Goal: Transaction & Acquisition: Subscribe to service/newsletter

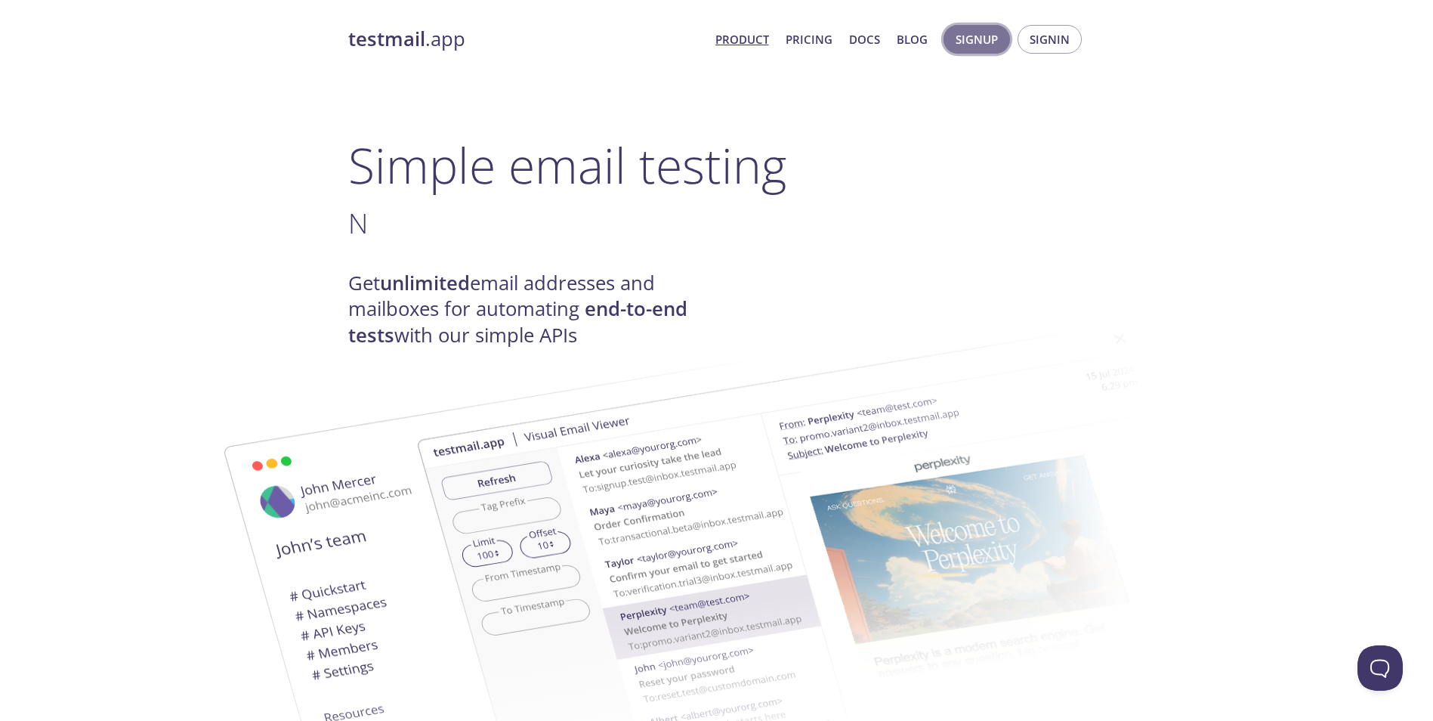
click at [988, 35] on span "Signup" at bounding box center [977, 39] width 42 height 20
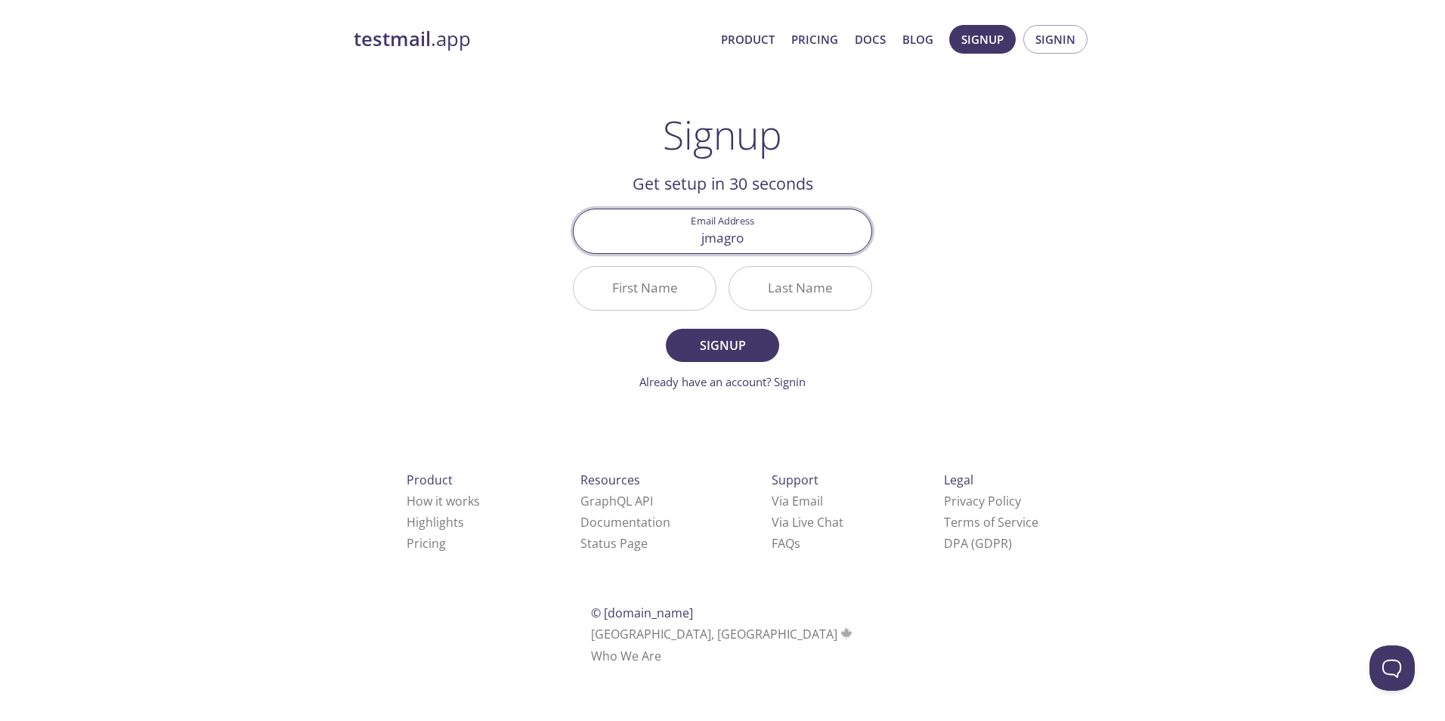
type input "[EMAIL_ADDRESS][DOMAIN_NAME]"
drag, startPoint x: 705, startPoint y: 246, endPoint x: 716, endPoint y: 345, distance: 99.5
click at [716, 345] on span "Signup" at bounding box center [722, 345] width 80 height 21
click at [685, 294] on input "First Name Required" at bounding box center [644, 288] width 142 height 43
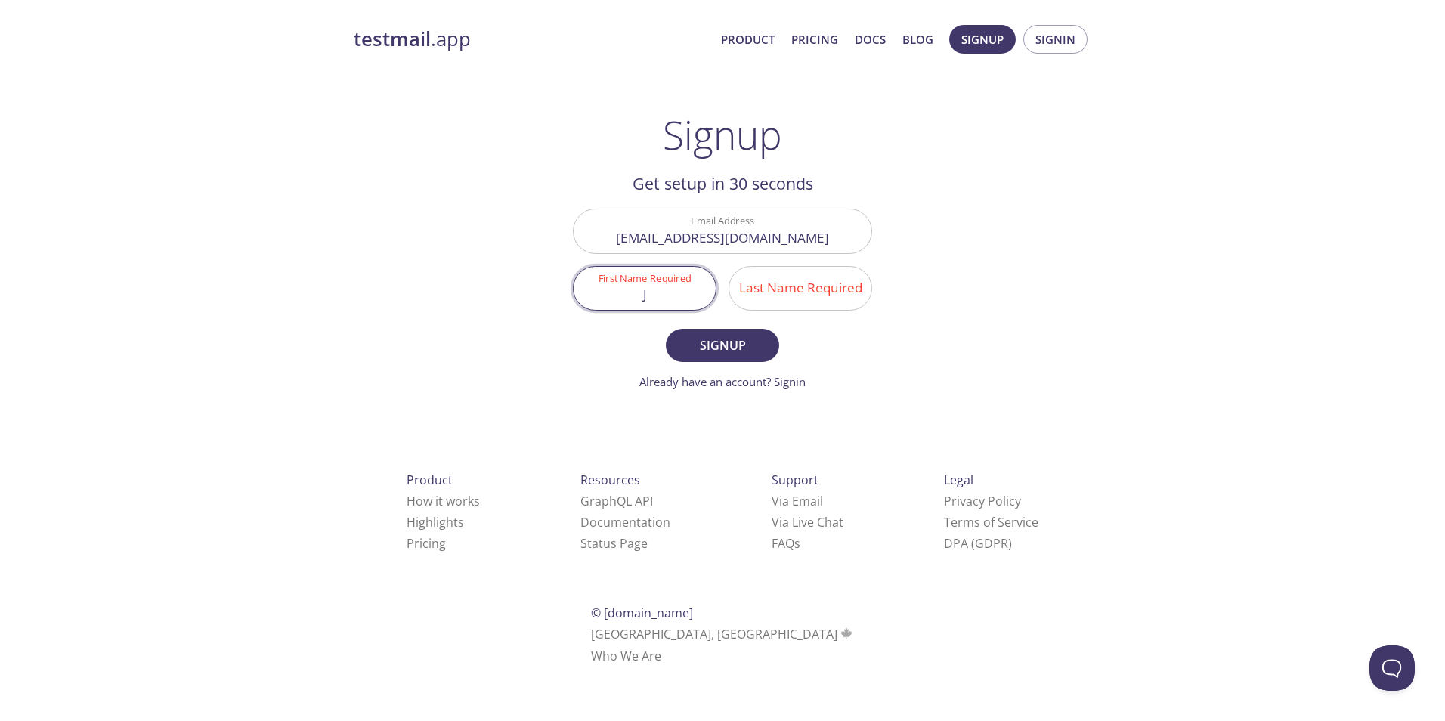
type input "J"
type input "Magro"
click at [716, 339] on span "Signup" at bounding box center [722, 345] width 80 height 21
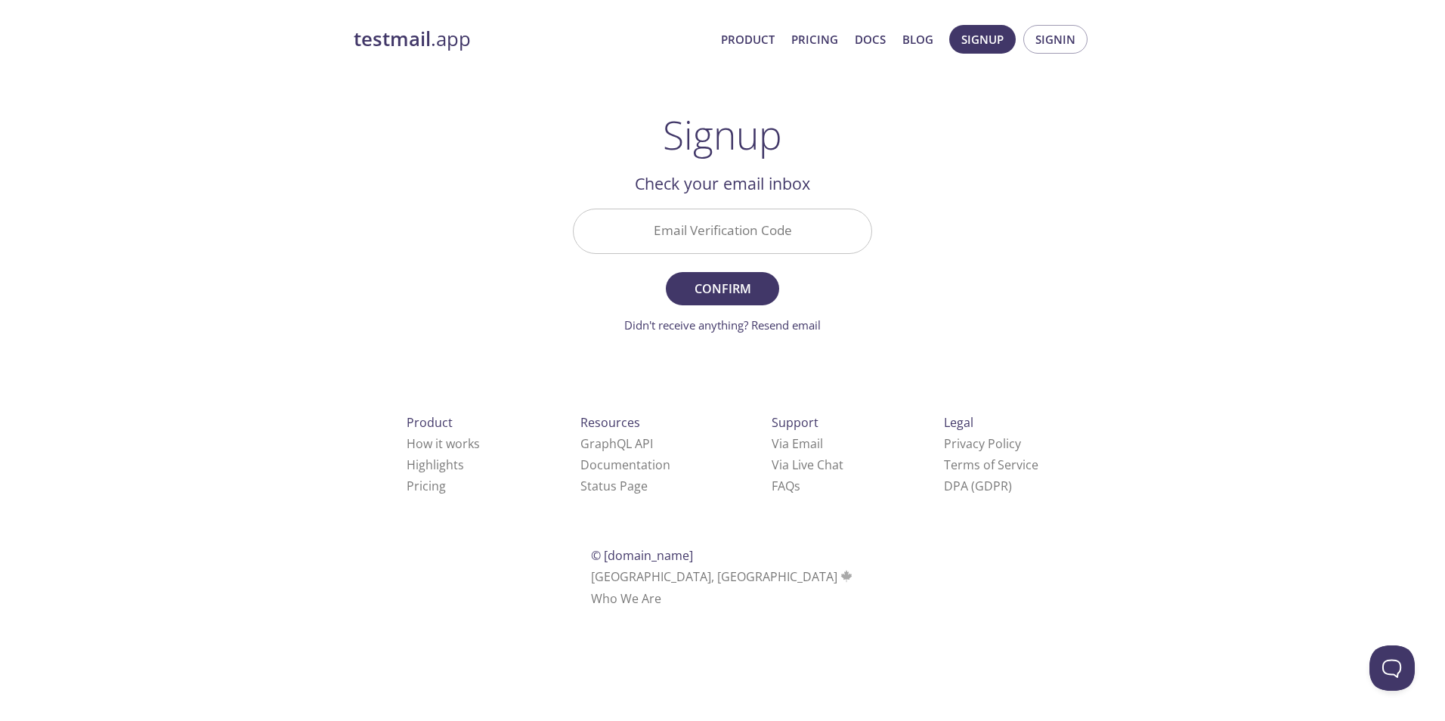
click at [706, 231] on input "Email Verification Code" at bounding box center [722, 230] width 298 height 43
paste input "XMDYG5B"
type input "XMDYG5B"
click at [719, 284] on span "Confirm" at bounding box center [722, 288] width 80 height 21
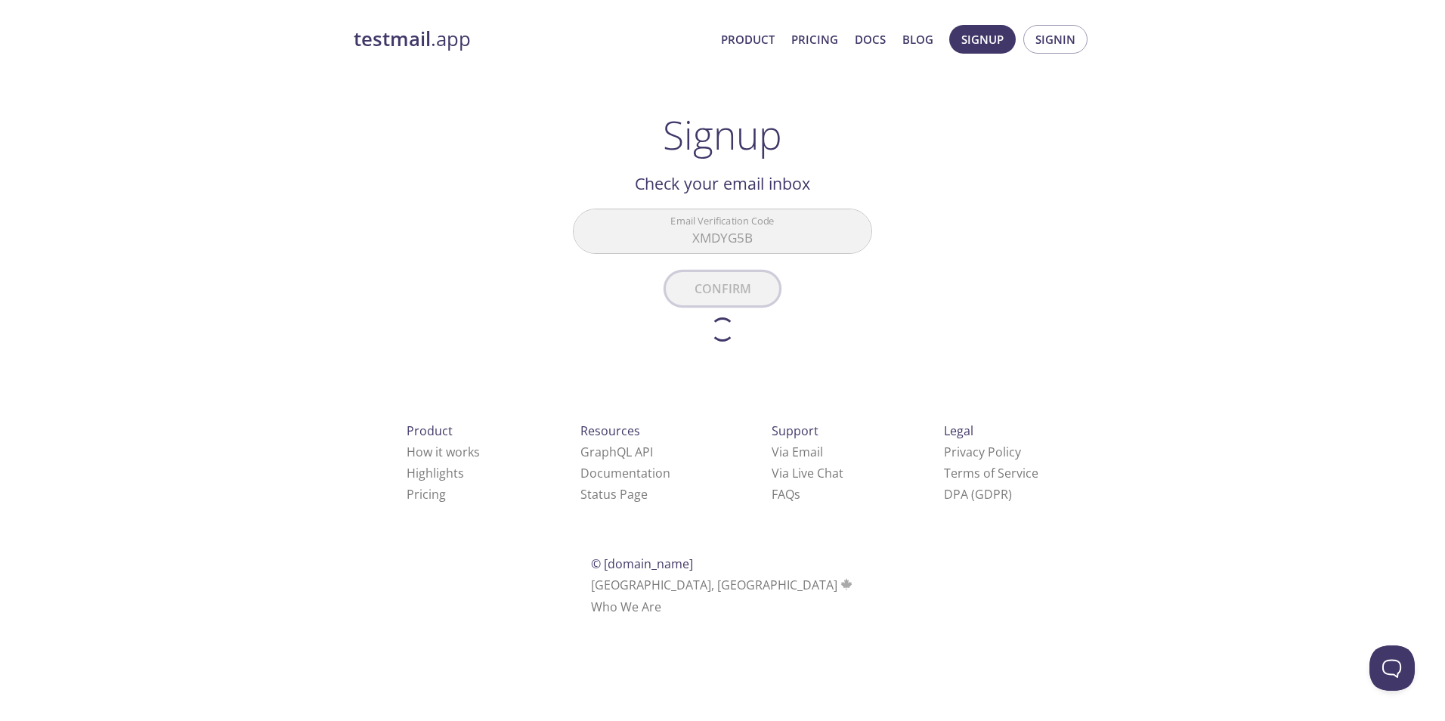
click at [719, 284] on form "Email Verification Code XMDYG5B Confirm Didn't receive anything? Resend email" at bounding box center [722, 275] width 299 height 132
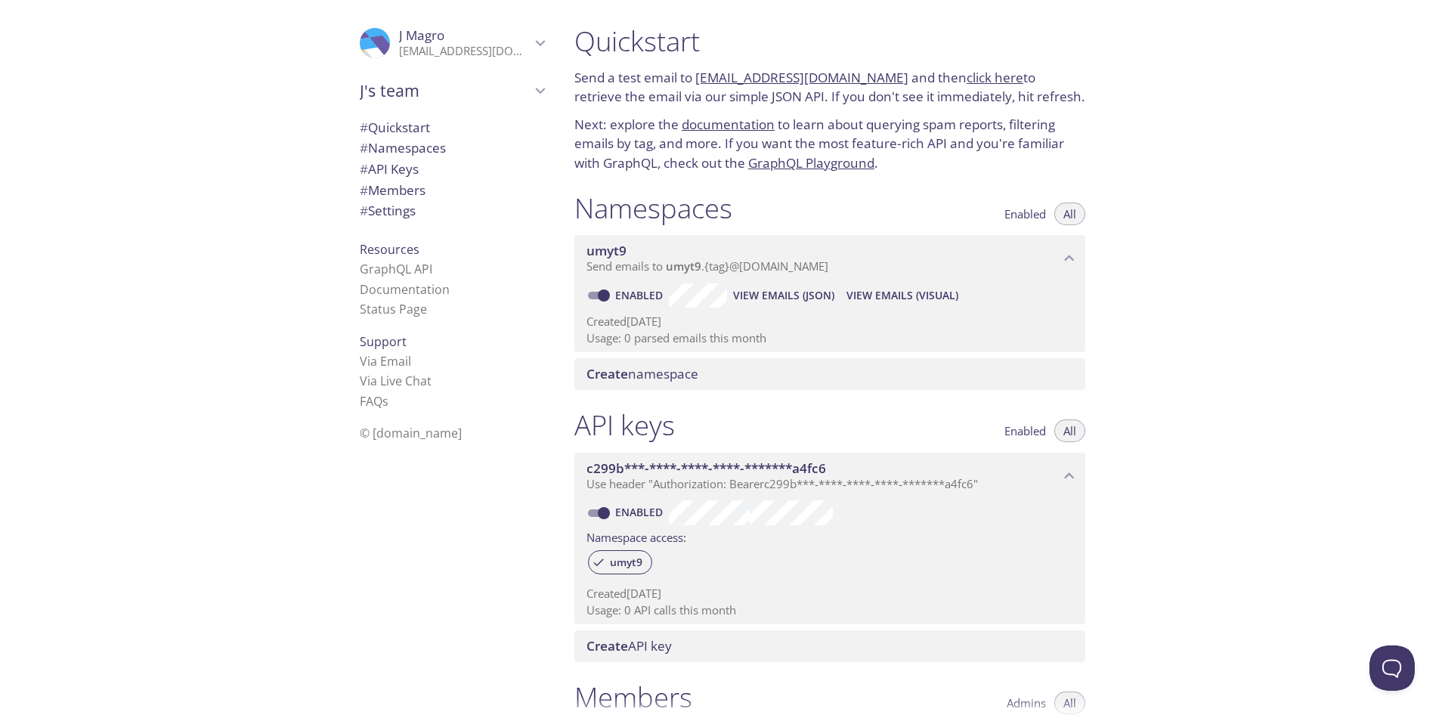
click at [257, 144] on div ".cls-1 { fill: #6d5ca8; } .cls-2 { fill: #3fc191; } .cls-3 { fill: #3b4752; } .…" at bounding box center [281, 360] width 562 height 721
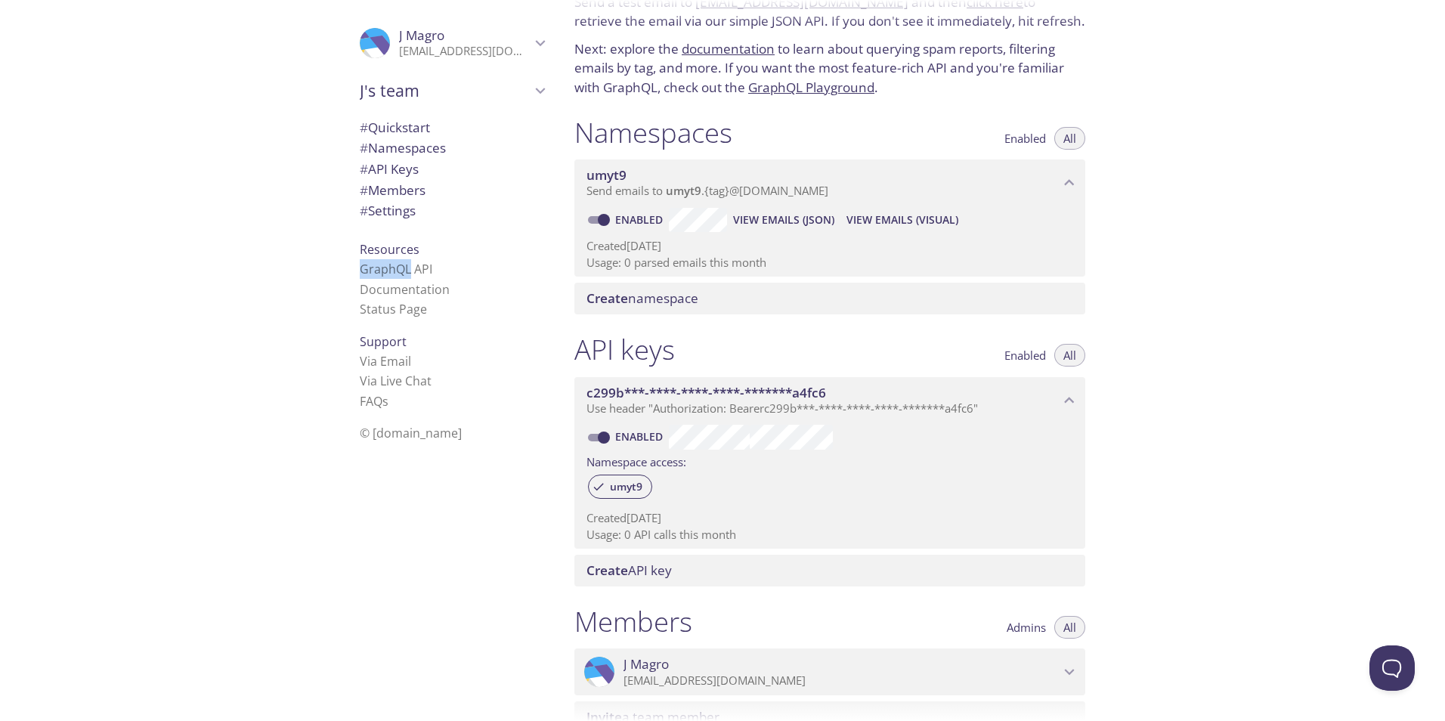
click at [874, 221] on span "View Emails (Visual)" at bounding box center [902, 220] width 112 height 18
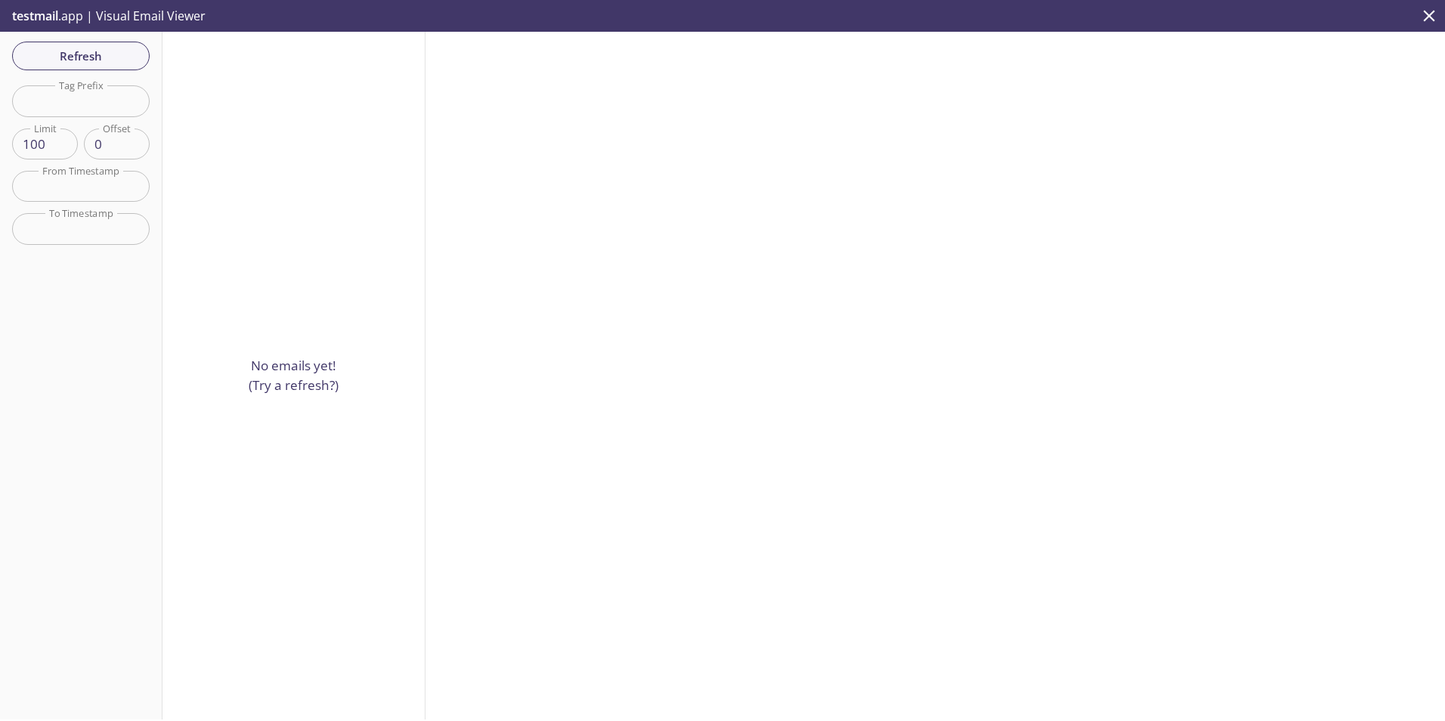
click at [57, 11] on span "testmail" at bounding box center [35, 16] width 46 height 17
click at [58, 11] on span "testmail" at bounding box center [35, 16] width 46 height 17
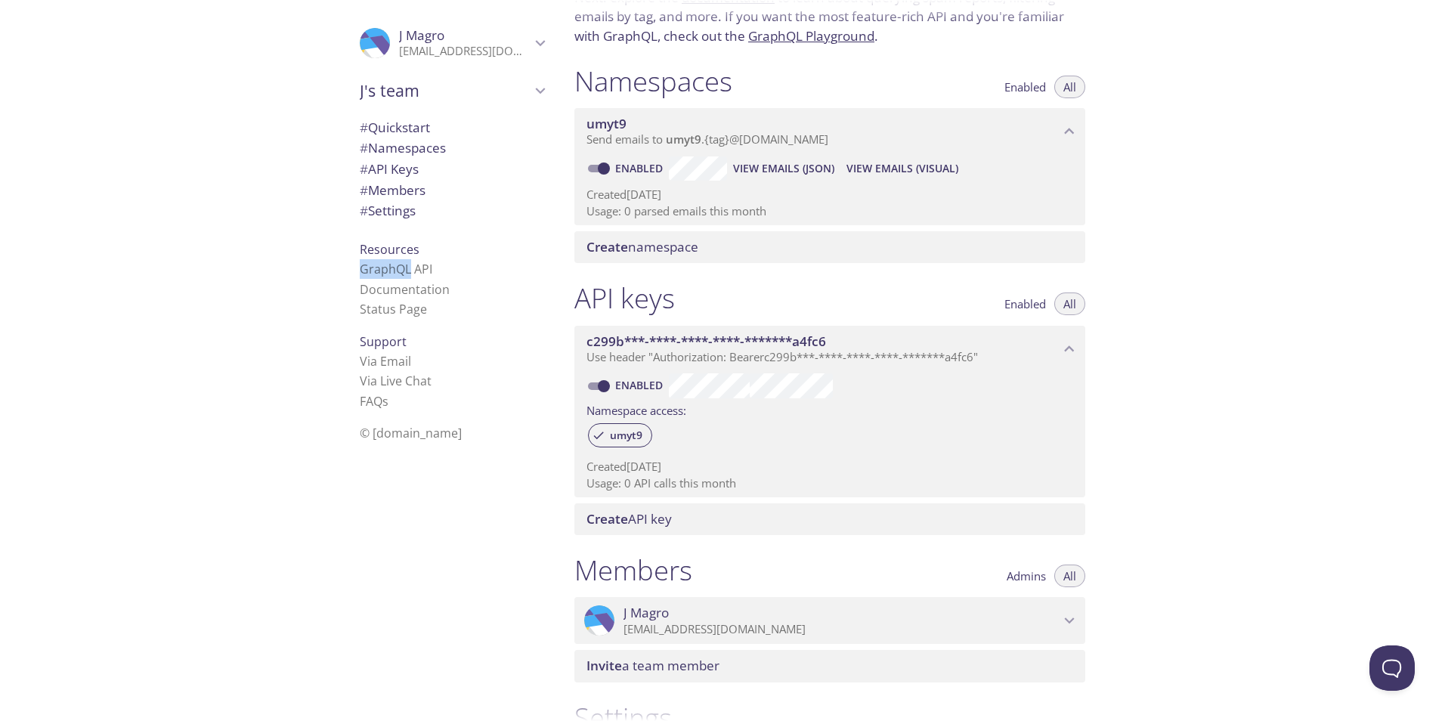
scroll to position [51, 0]
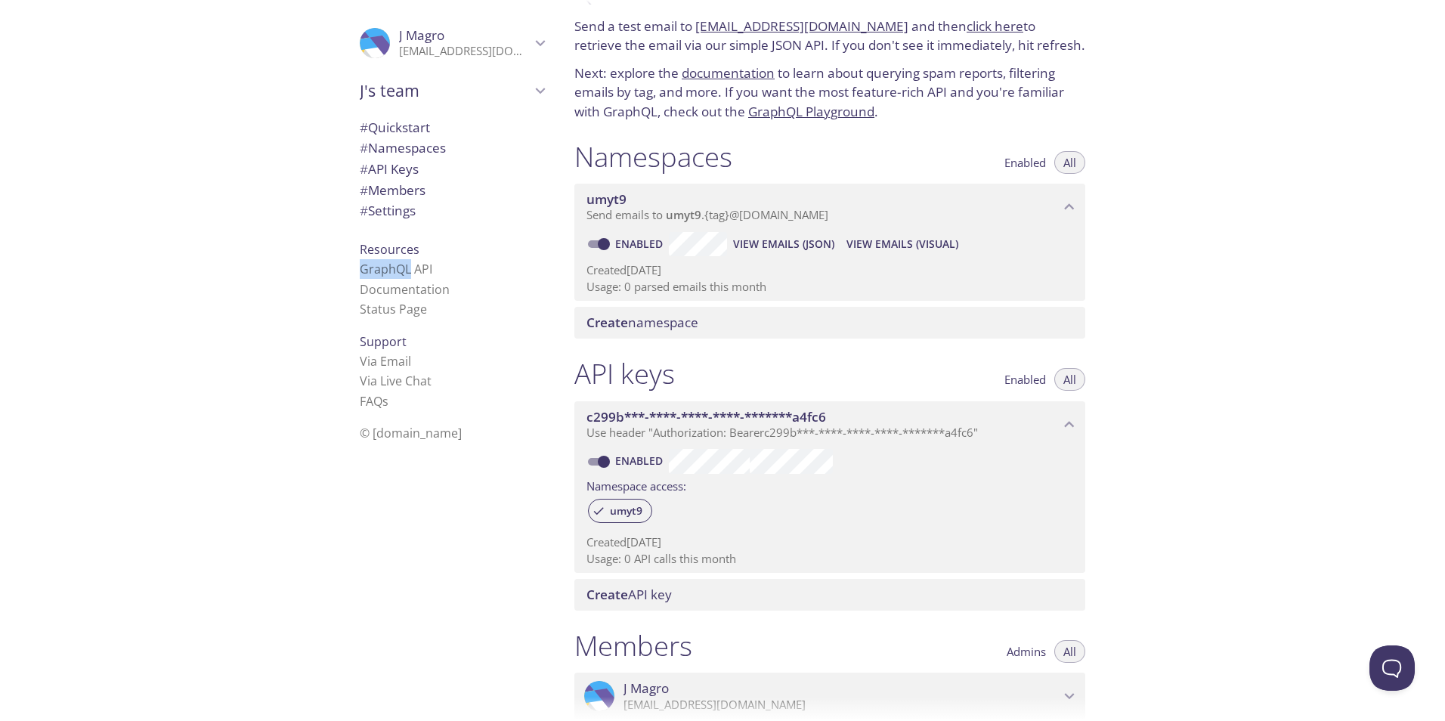
click at [1073, 426] on icon "c299b***-****-****-****-*******a4fc6 API key" at bounding box center [1070, 424] width 10 height 6
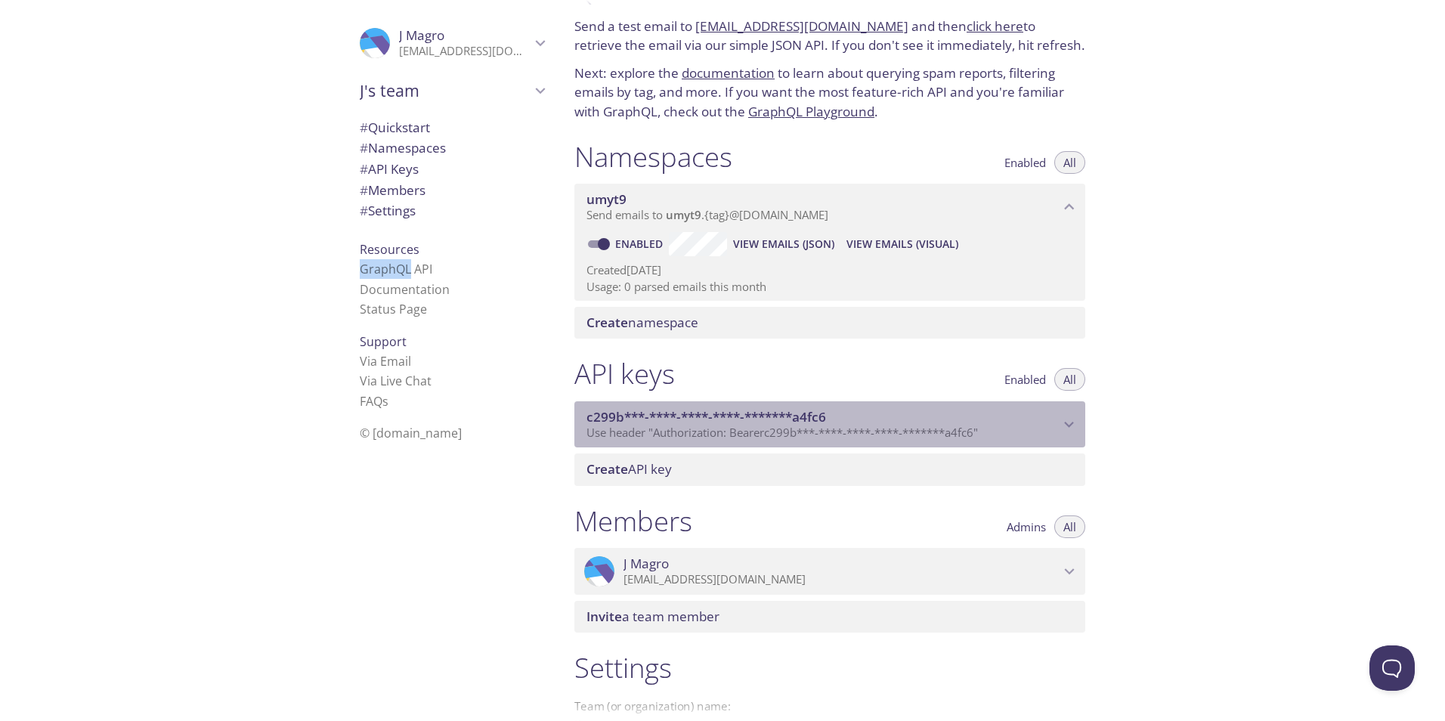
click at [1073, 423] on icon "c299b***-****-****-****-*******a4fc6 API key" at bounding box center [1070, 425] width 10 height 6
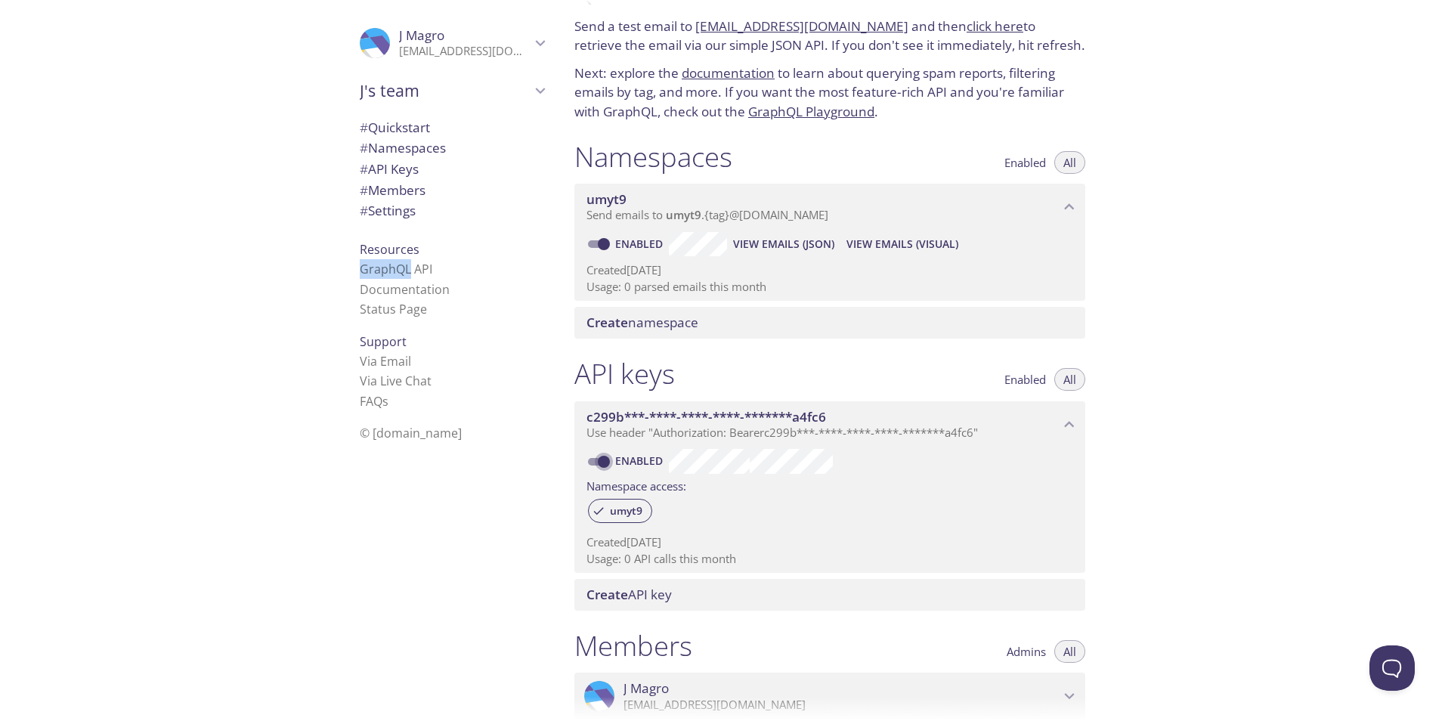
click at [596, 458] on input "Enabled" at bounding box center [603, 462] width 54 height 18
click at [602, 459] on input "Disabled" at bounding box center [591, 462] width 54 height 18
checkbox input "true"
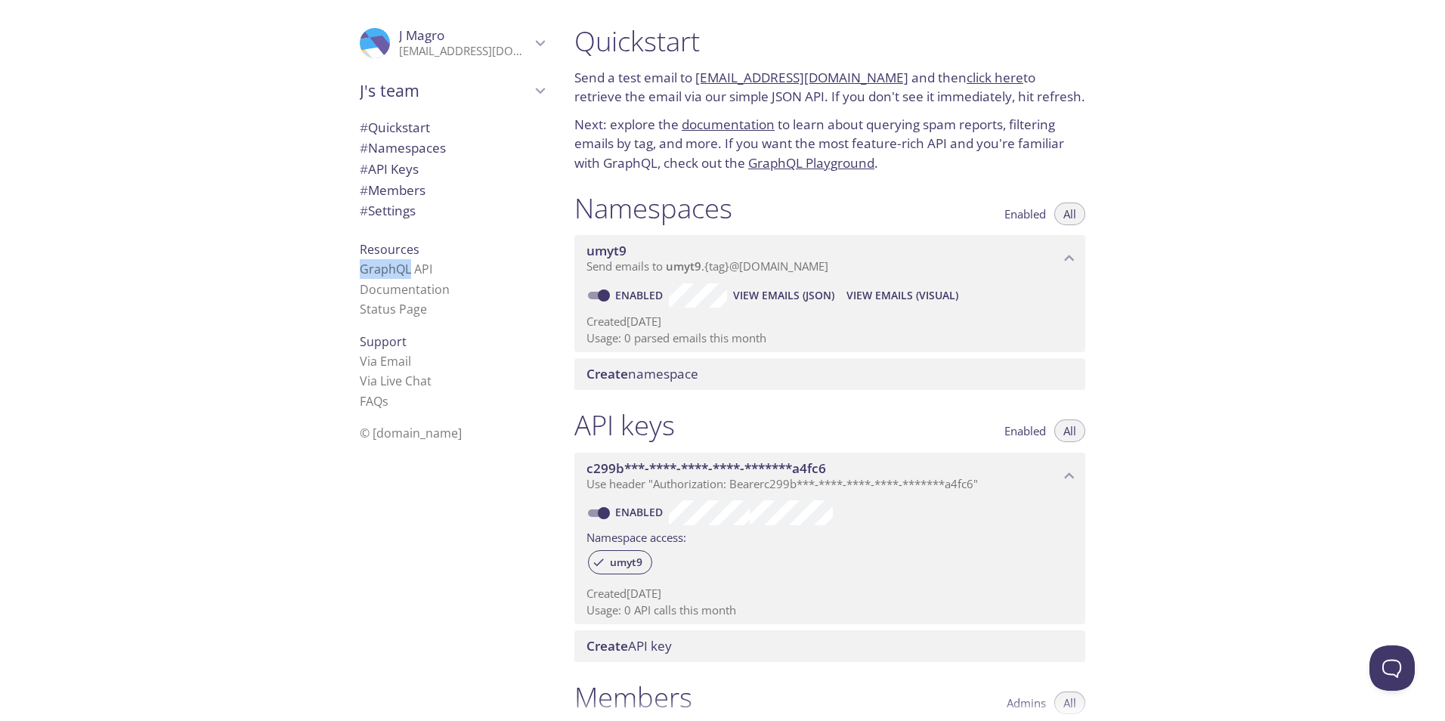
click at [420, 131] on span "# Quickstart" at bounding box center [395, 127] width 70 height 17
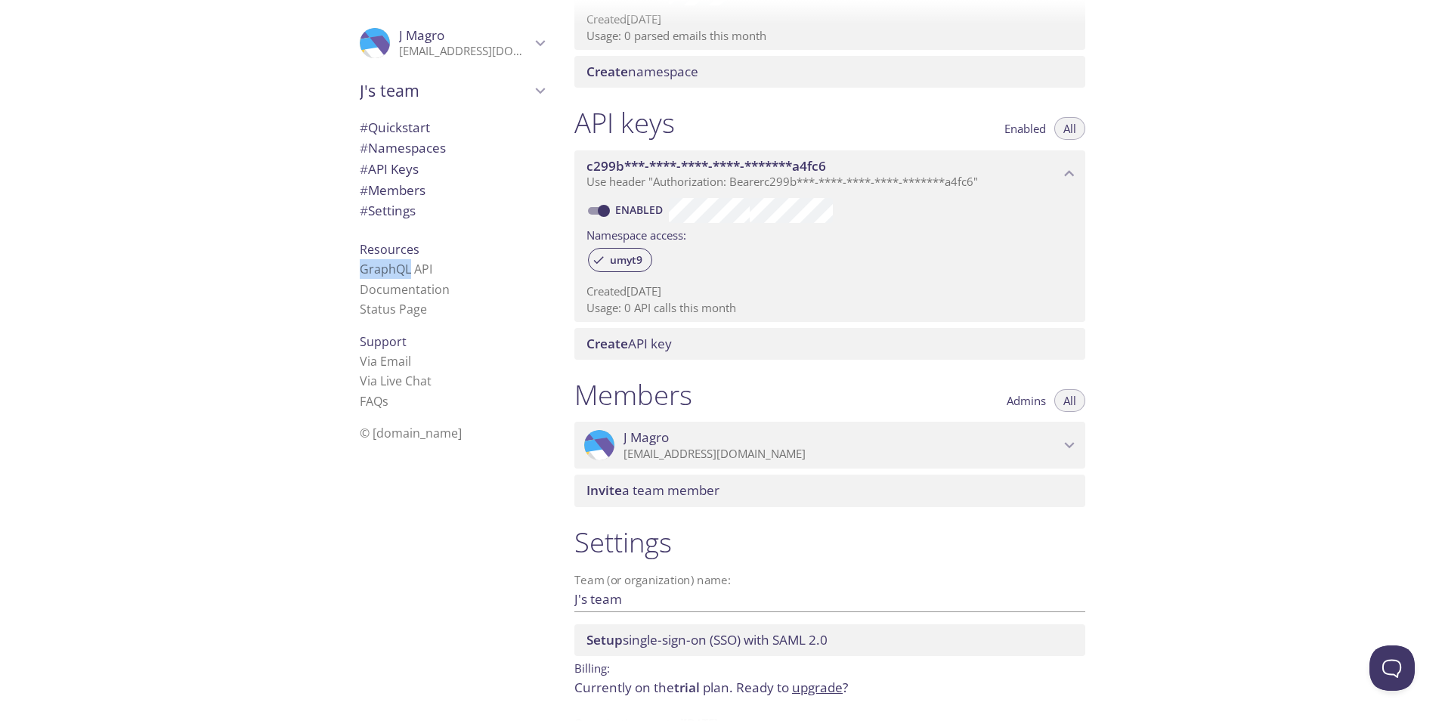
scroll to position [354, 0]
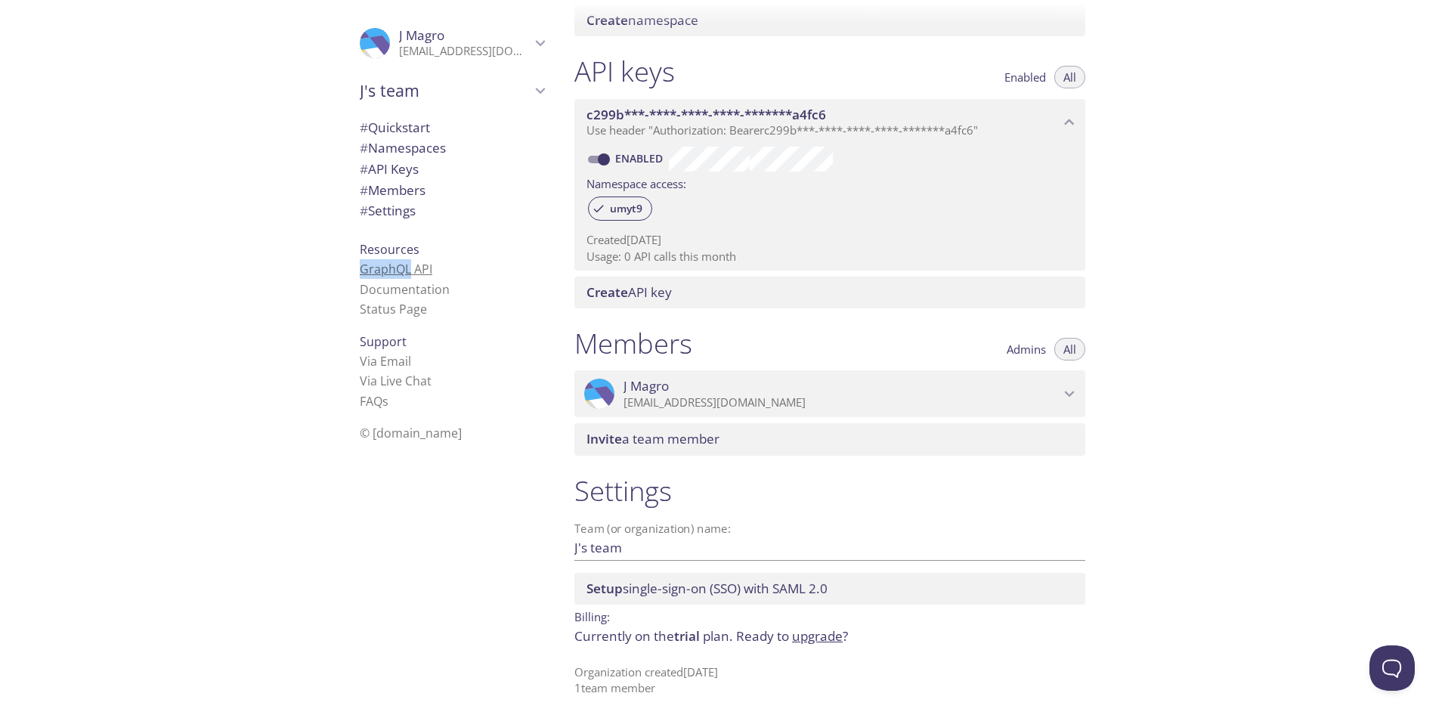
click at [392, 272] on link "GraphQL API" at bounding box center [396, 269] width 73 height 17
